Goal: Book appointment/travel/reservation

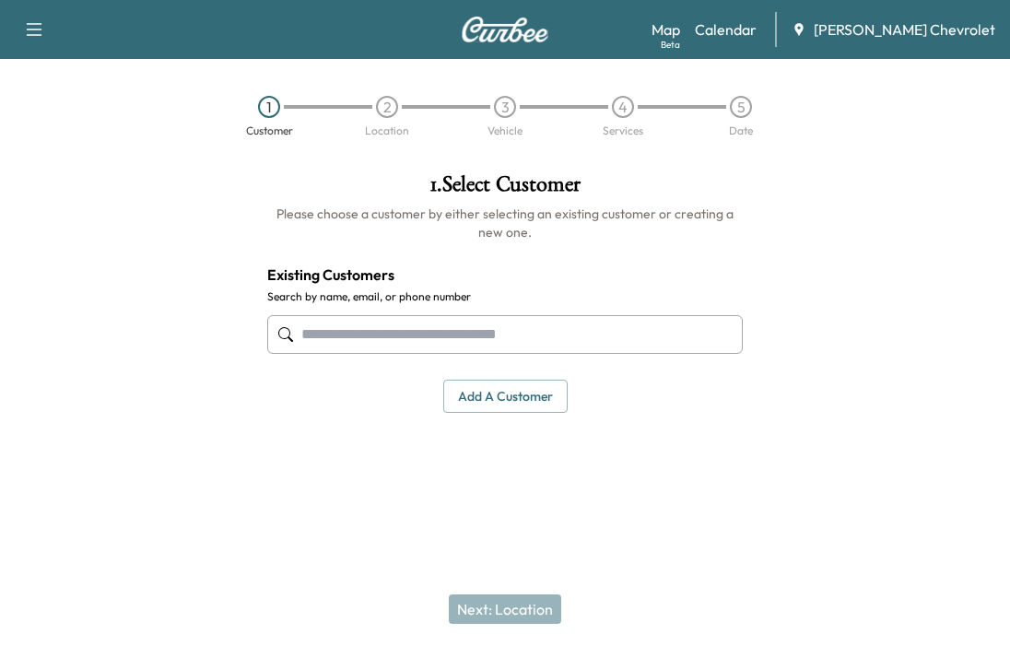
click at [757, 37] on link "Calendar" at bounding box center [726, 29] width 62 height 22
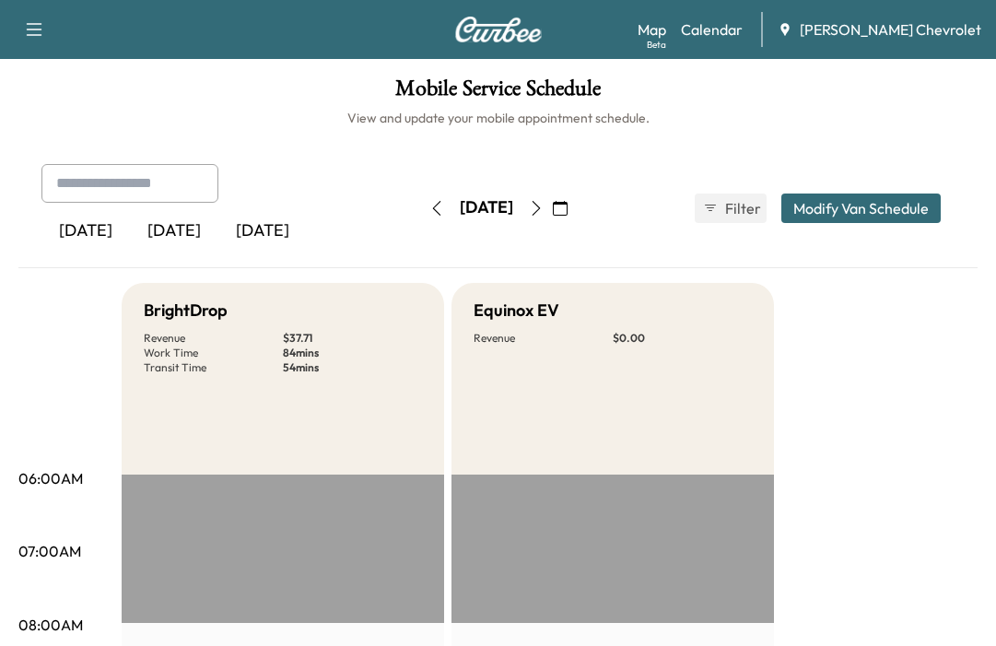
click at [576, 203] on button "button" at bounding box center [560, 208] width 31 height 29
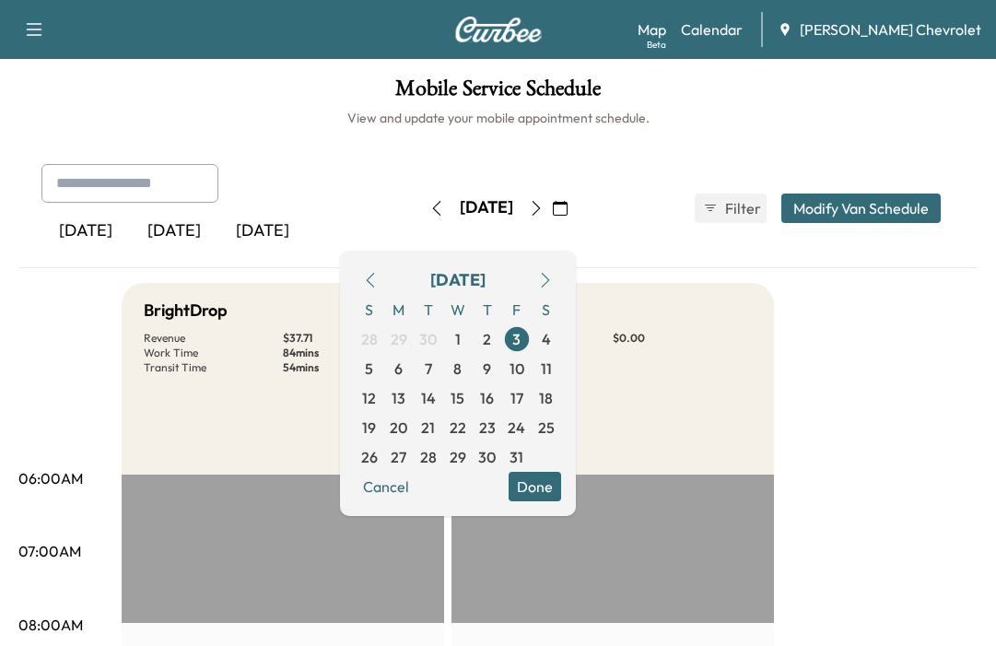
click at [544, 203] on icon "button" at bounding box center [536, 208] width 15 height 15
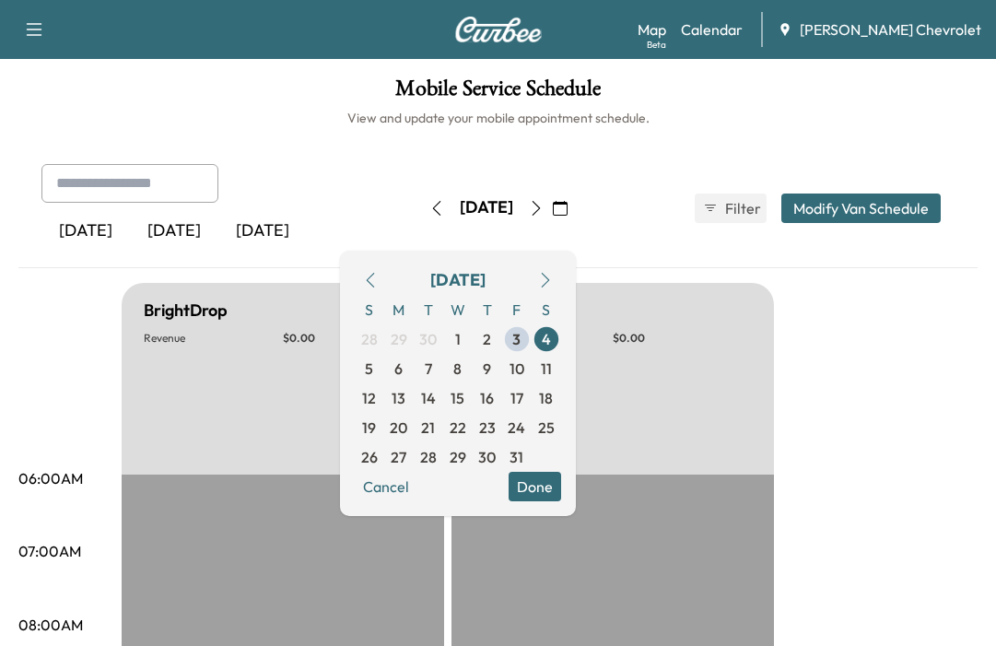
click at [403, 375] on span "6" at bounding box center [398, 369] width 8 height 22
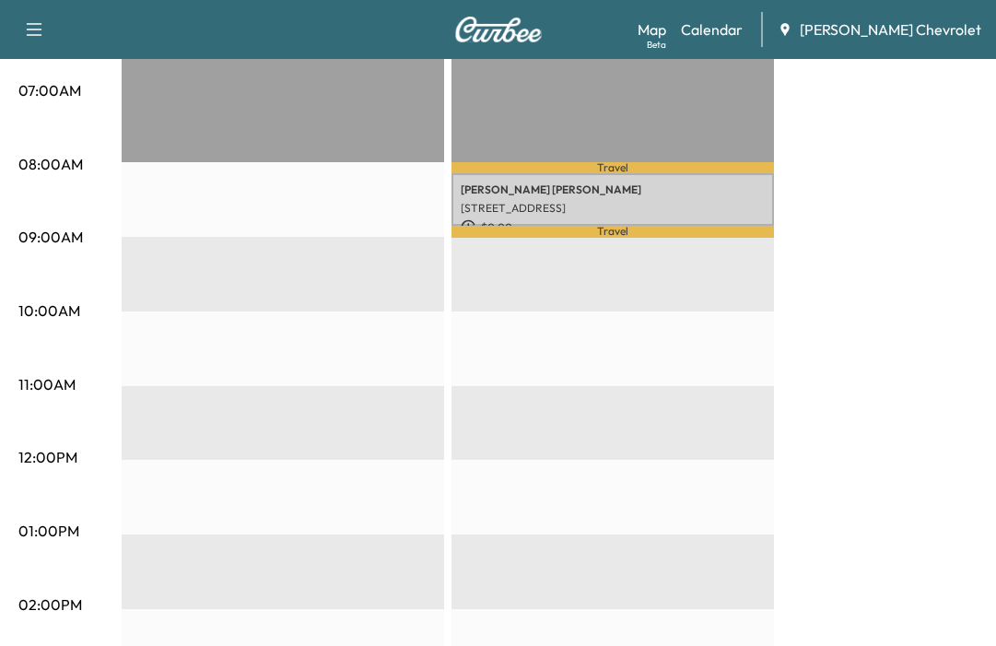
click at [891, 382] on div "BrightDrop Revenue $ 0.00 EST Start Equinox EV Revenue $ 0.00 Work Time 42 mins…" at bounding box center [550, 513] width 856 height 1382
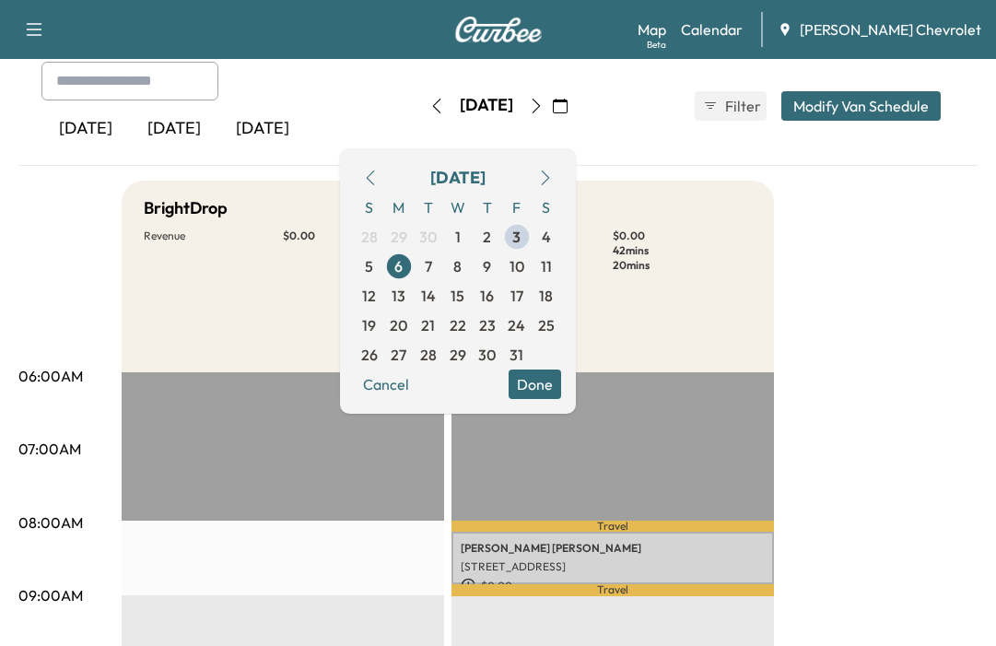
scroll to position [276, 0]
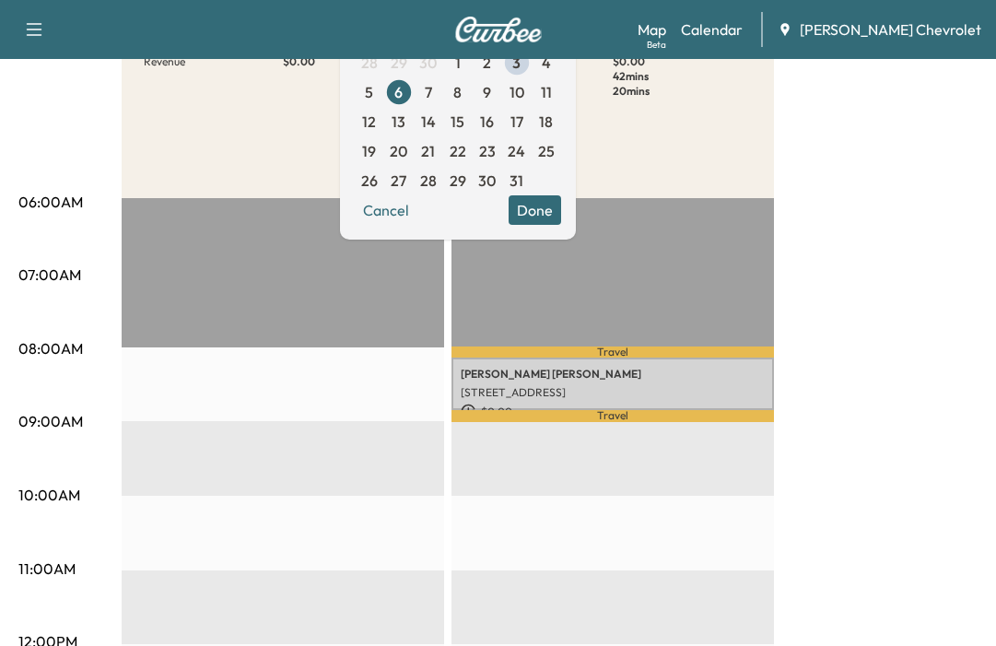
click at [417, 209] on button "Cancel" at bounding box center [386, 209] width 63 height 29
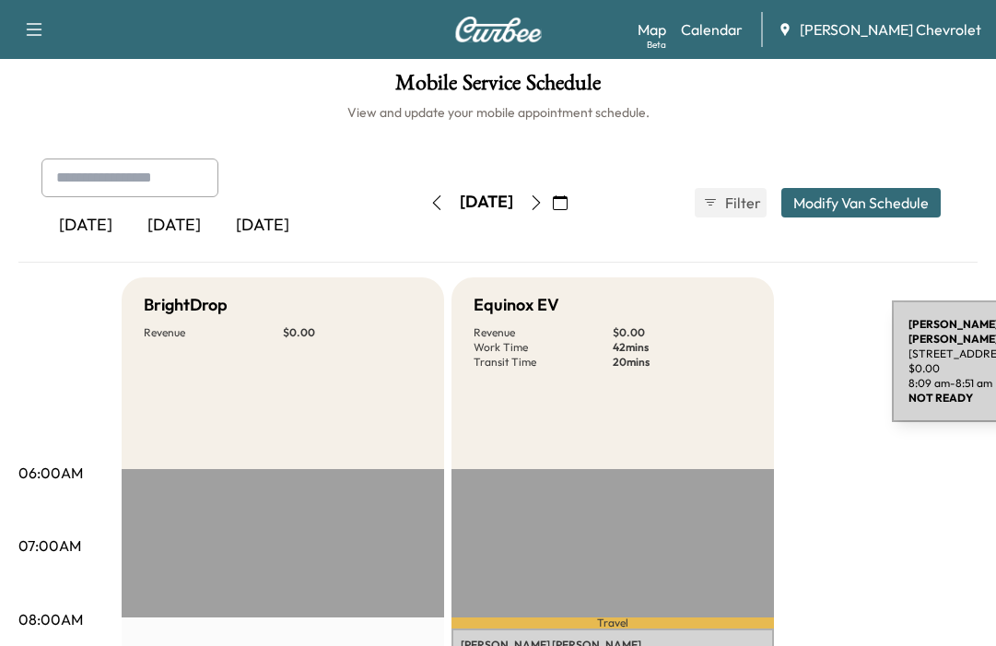
scroll to position [0, 0]
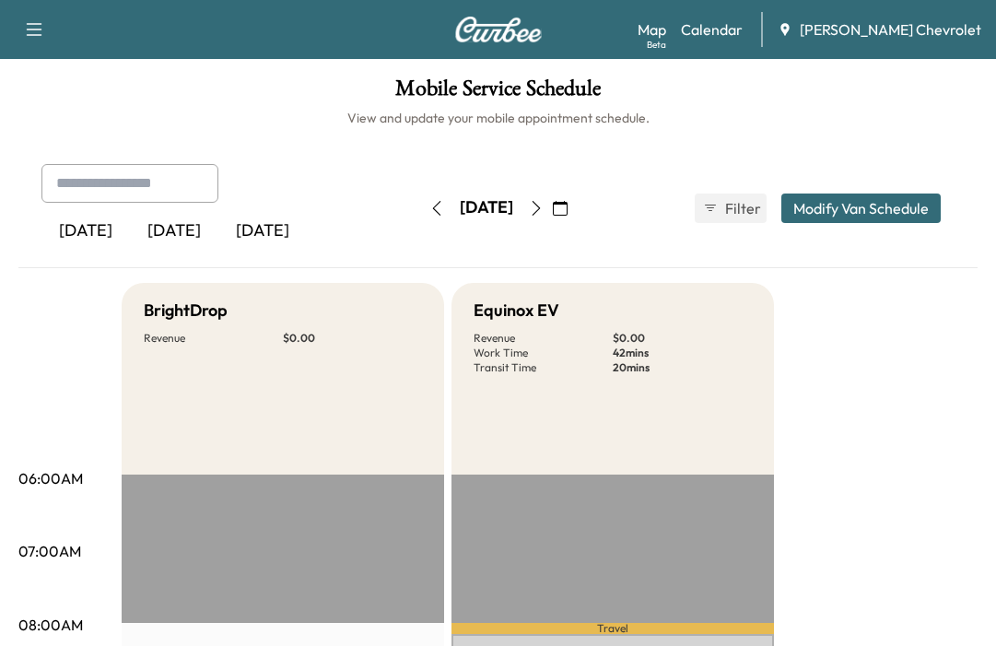
click at [429, 211] on icon "button" at bounding box center [436, 208] width 15 height 15
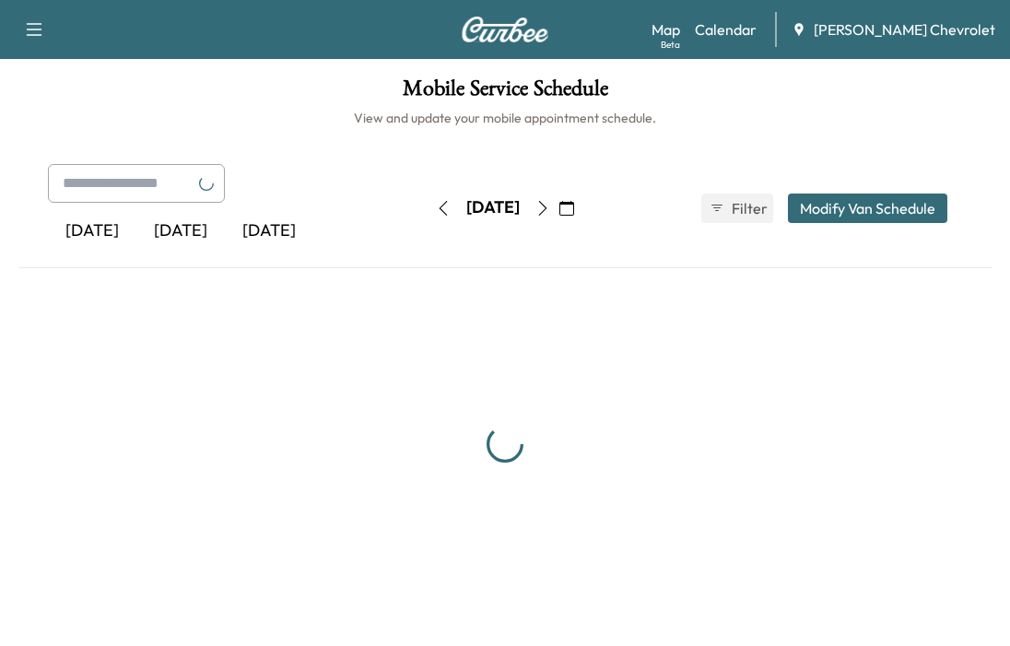
click at [428, 211] on button "button" at bounding box center [443, 208] width 31 height 29
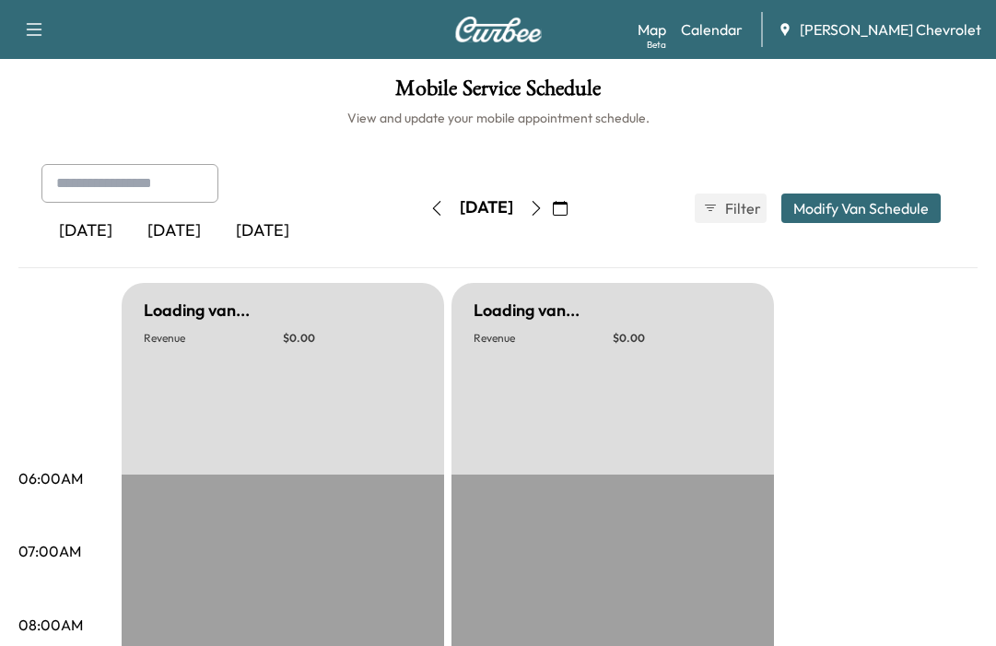
click at [421, 210] on button "button" at bounding box center [436, 208] width 31 height 29
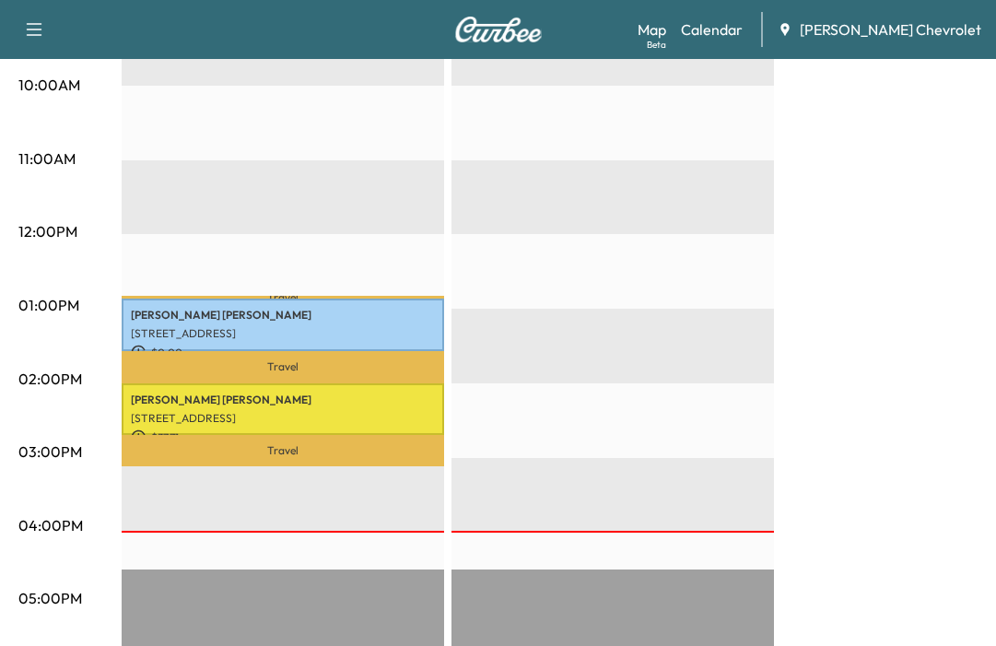
scroll to position [669, 0]
